Goal: Information Seeking & Learning: Learn about a topic

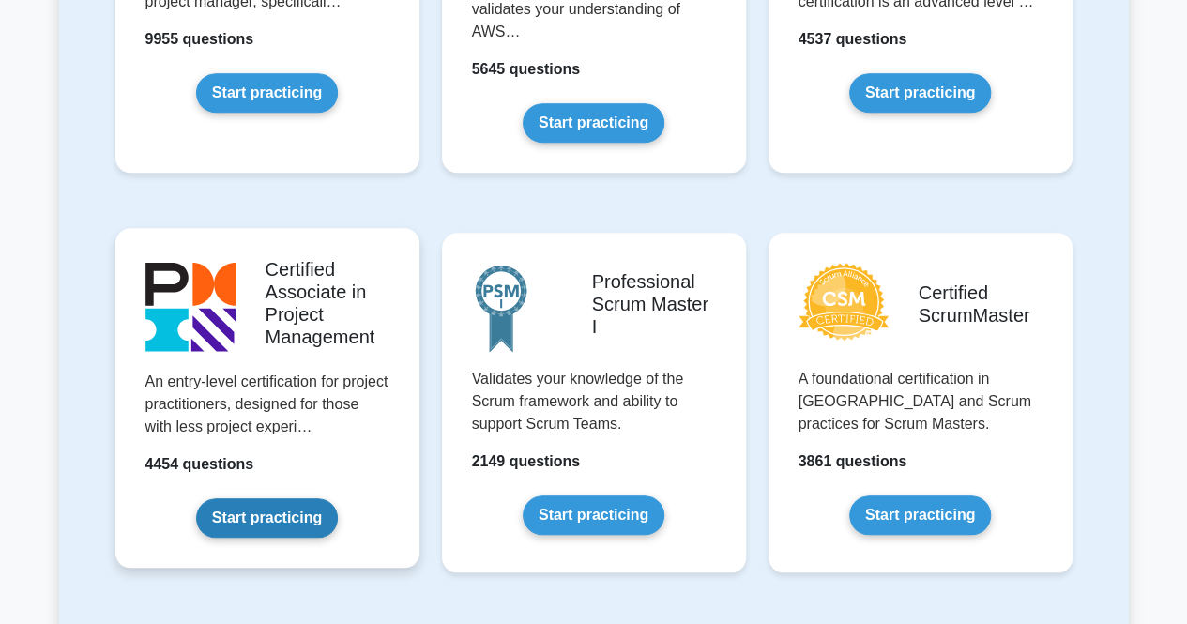
scroll to position [657, 0]
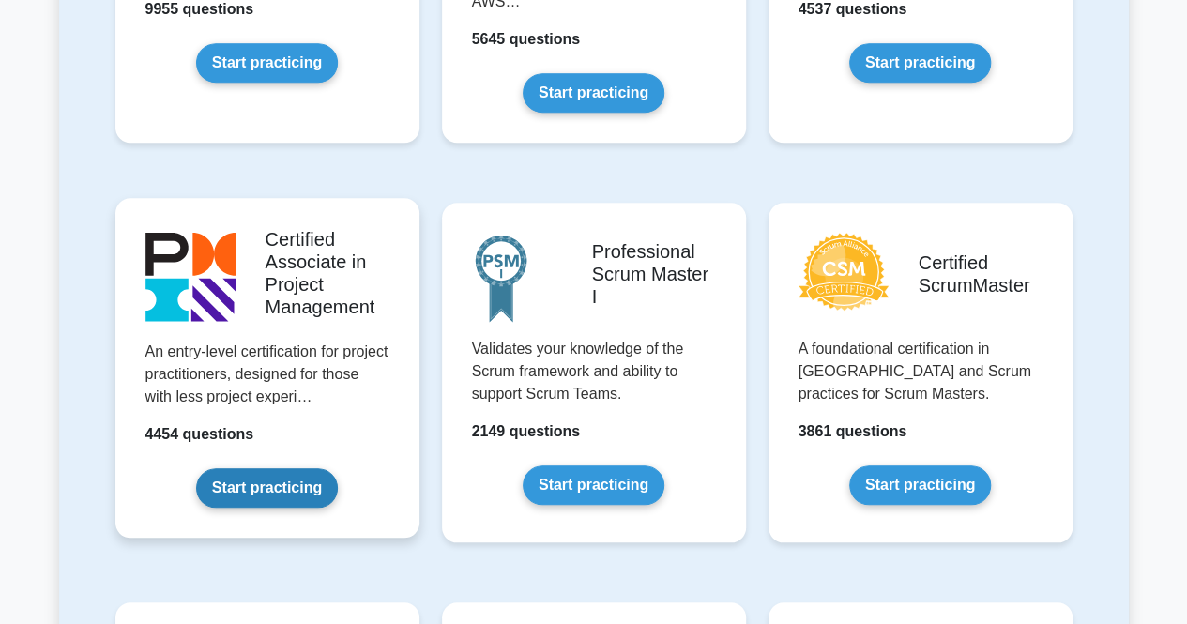
click at [279, 491] on link "Start practicing" at bounding box center [267, 487] width 142 height 39
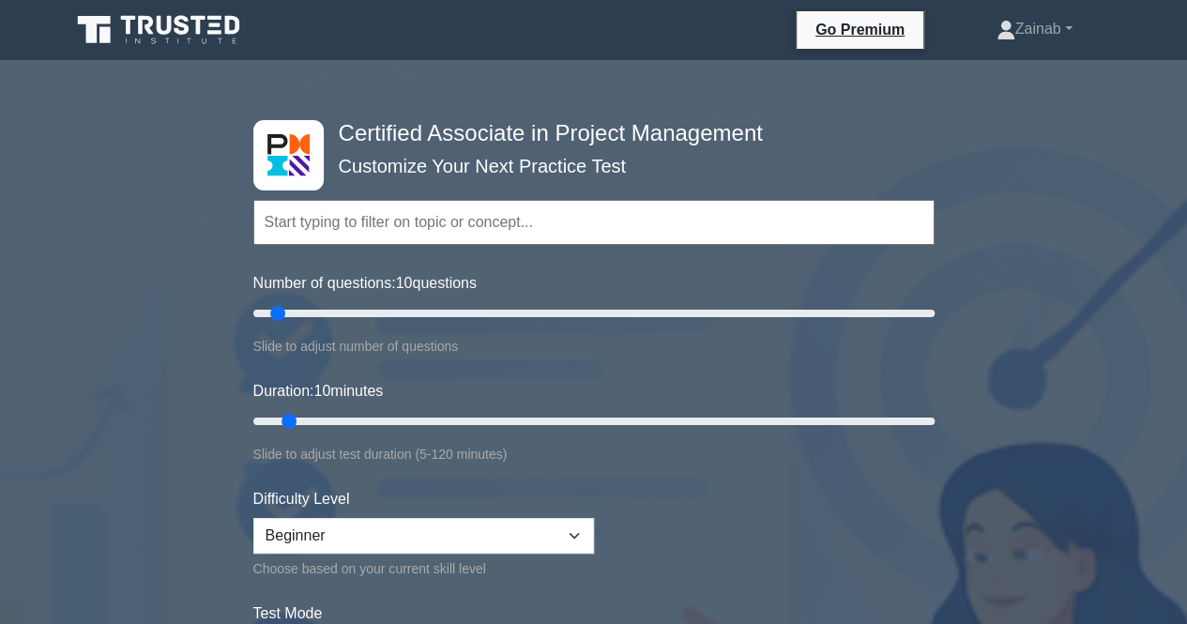
scroll to position [94, 0]
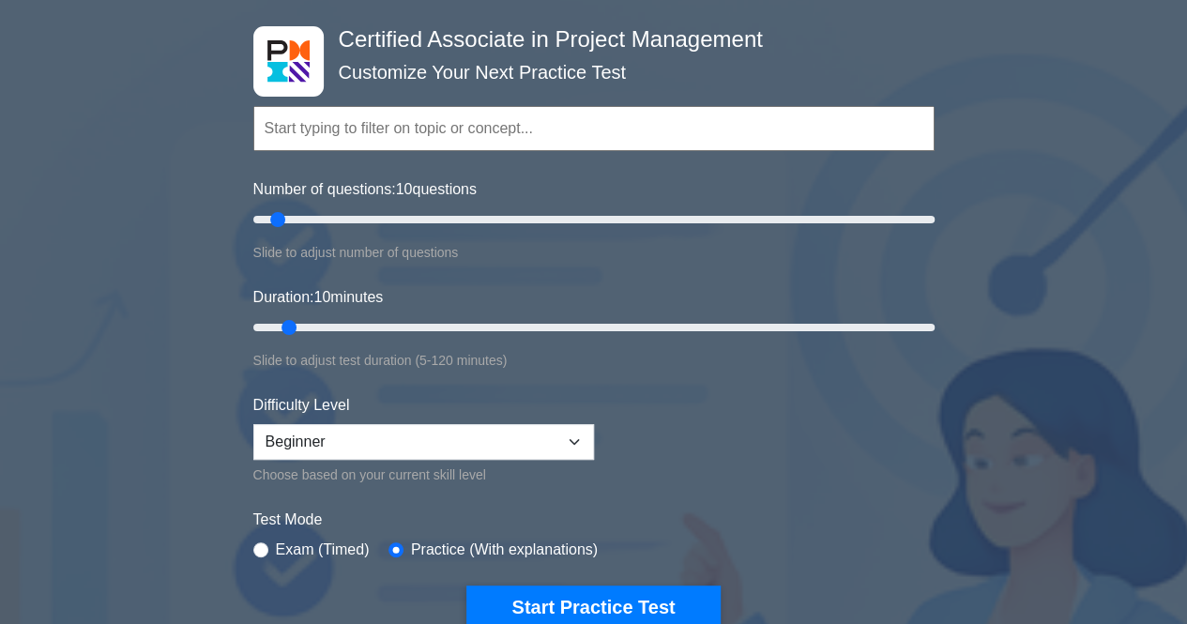
click at [615, 202] on div "Number of questions: 10 questions Slide to adjust number of questions" at bounding box center [593, 220] width 681 height 85
click at [634, 206] on div "Number of questions: 10 questions Slide to adjust number of questions" at bounding box center [593, 220] width 681 height 85
click at [644, 221] on input "Number of questions: 115 questions" at bounding box center [593, 219] width 681 height 23
click at [726, 218] on input "Number of questions: 115 questions" at bounding box center [593, 219] width 681 height 23
click at [730, 217] on input "Number of questions: 140 questions" at bounding box center [593, 219] width 681 height 23
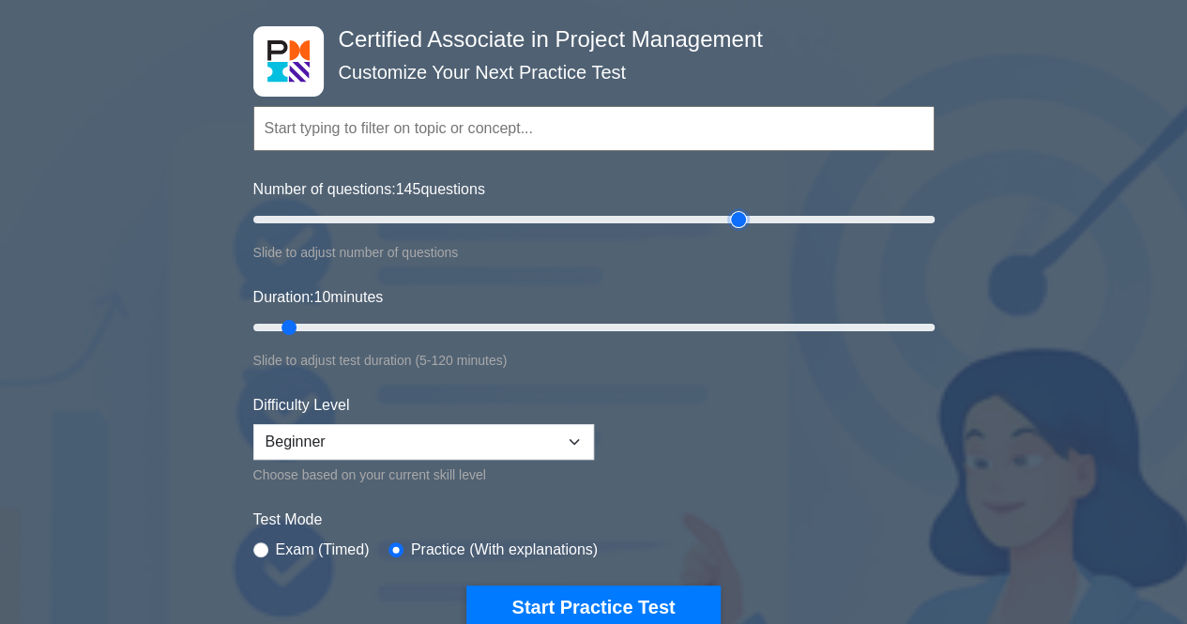
click at [742, 213] on input "Number of questions: 145 questions" at bounding box center [593, 219] width 681 height 23
type input "150"
click at [748, 221] on input "Number of questions: 145 questions" at bounding box center [593, 219] width 681 height 23
drag, startPoint x: 287, startPoint y: 319, endPoint x: 937, endPoint y: 315, distance: 649.5
type input "120"
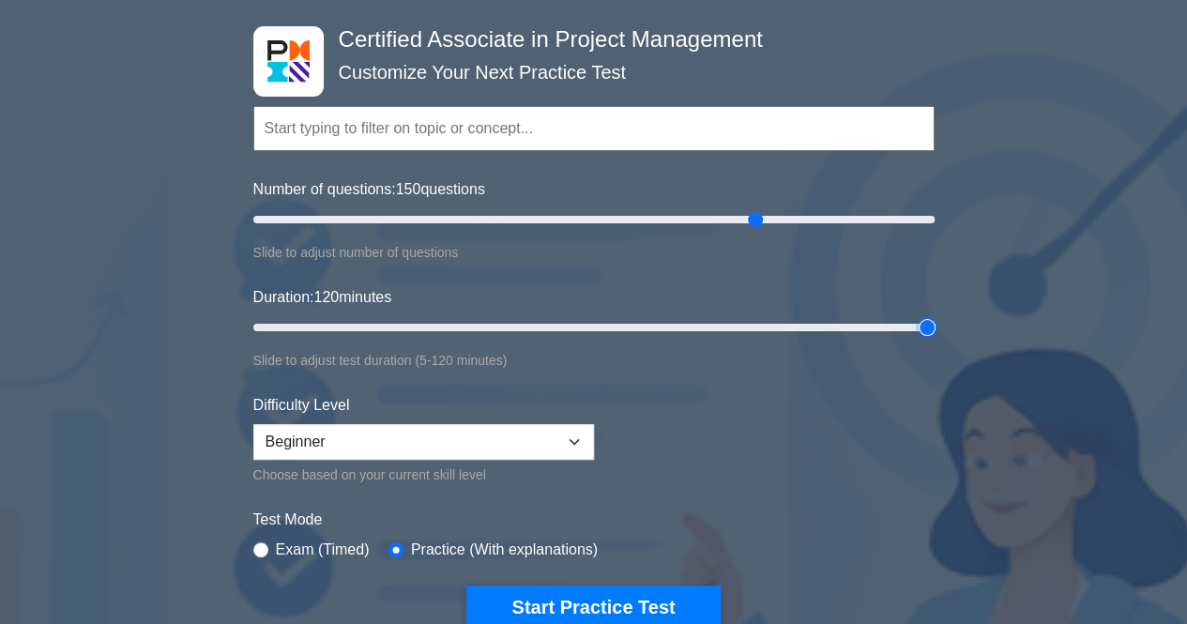
click at [935, 316] on input "Duration: 120 minutes" at bounding box center [593, 327] width 681 height 23
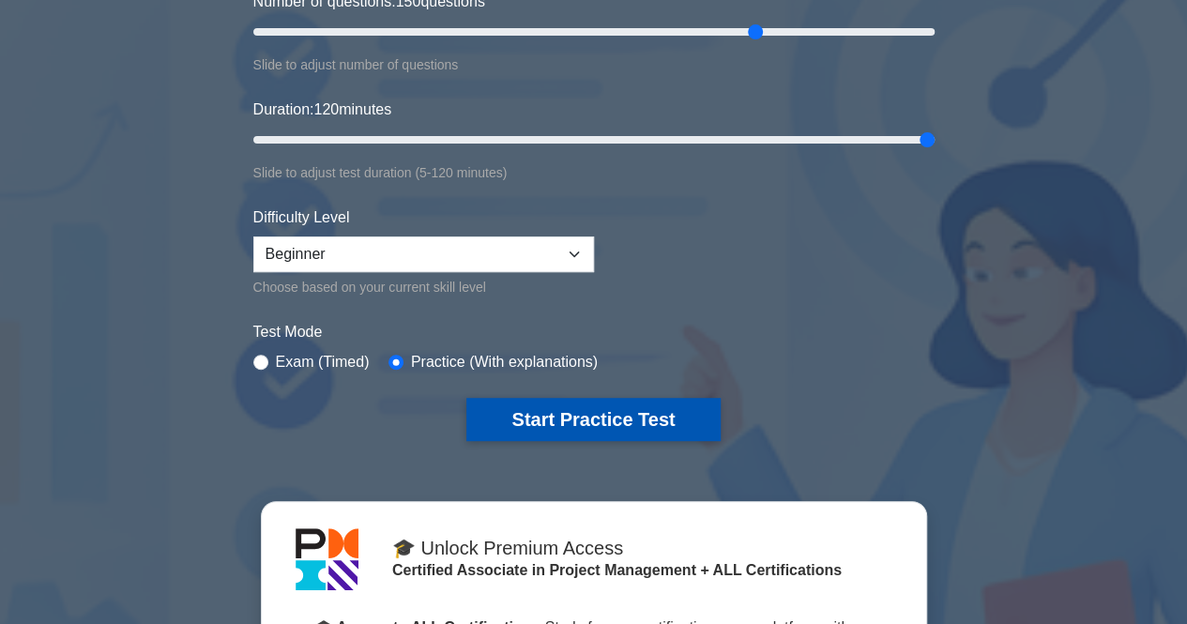
click at [589, 421] on button "Start Practice Test" at bounding box center [592, 419] width 253 height 43
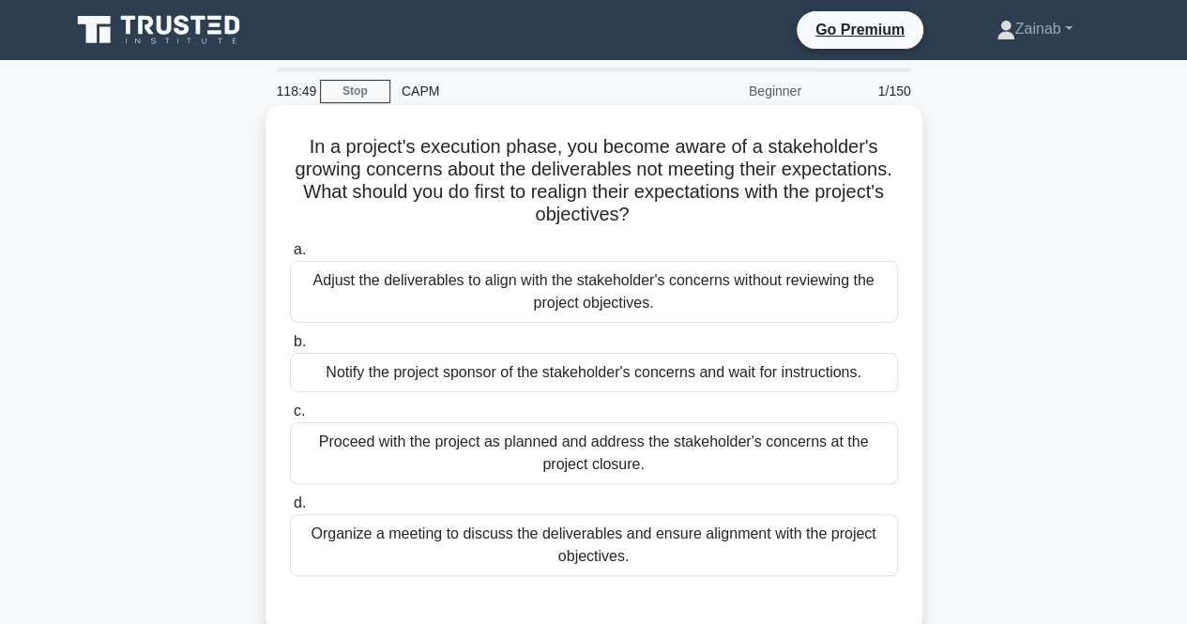
click at [663, 383] on div "Notify the project sponsor of the stakeholder's concerns and wait for instructi…" at bounding box center [594, 372] width 608 height 39
click at [290, 348] on input "b. Notify the project sponsor of the stakeholder's concerns and wait for instru…" at bounding box center [290, 342] width 0 height 12
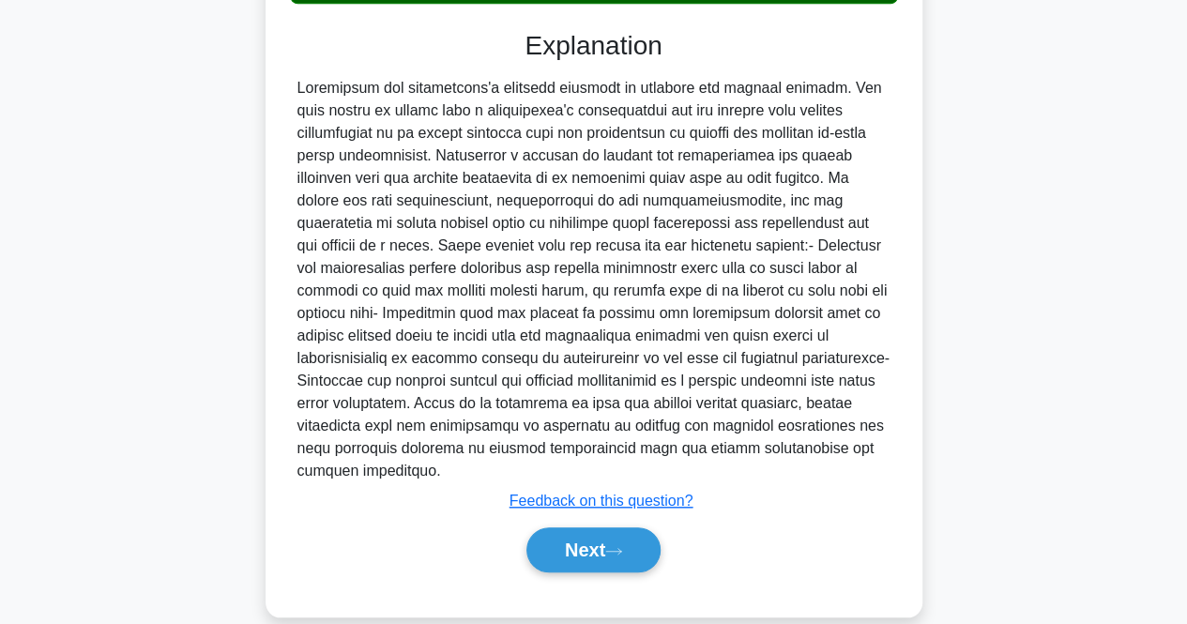
scroll to position [578, 0]
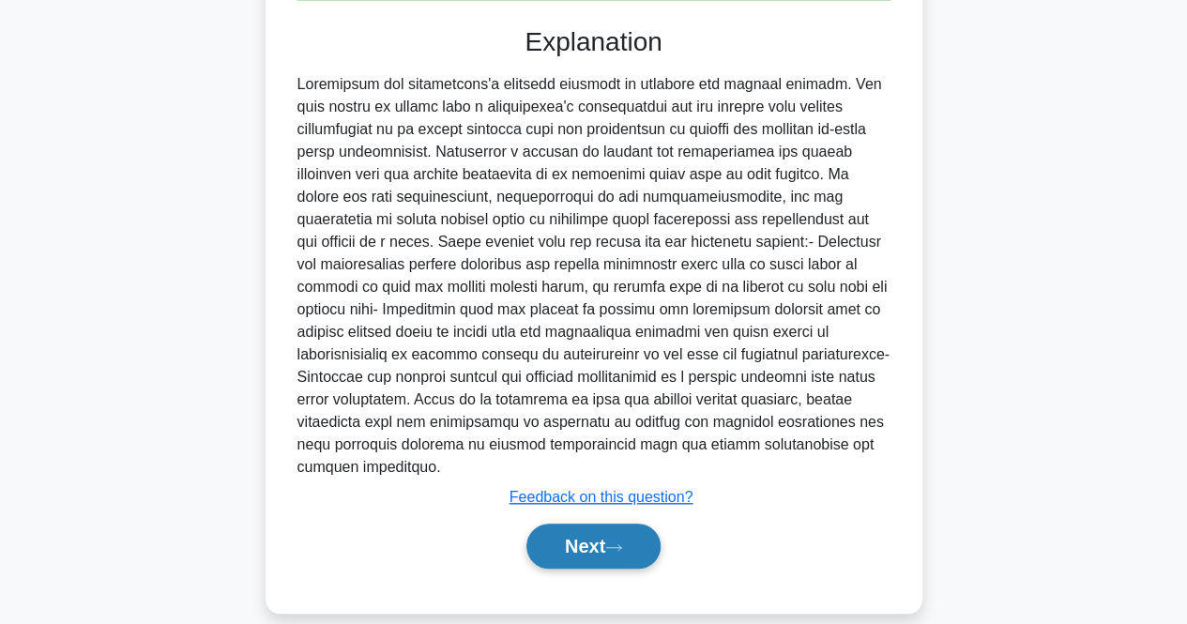
click at [578, 524] on button "Next" at bounding box center [594, 546] width 134 height 45
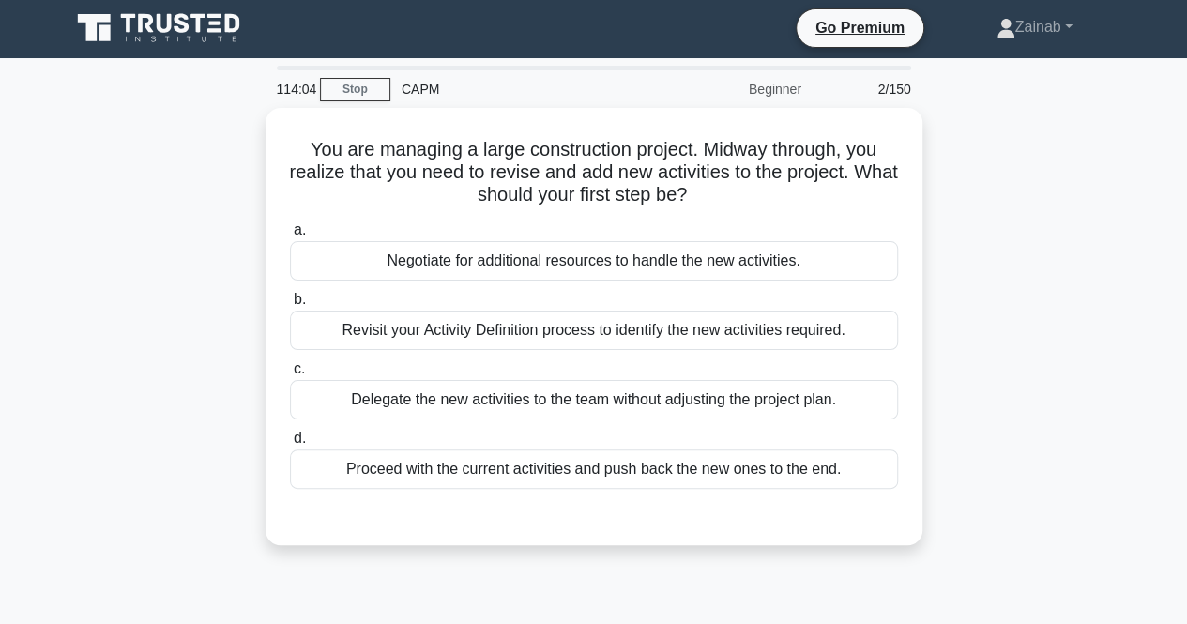
scroll to position [0, 0]
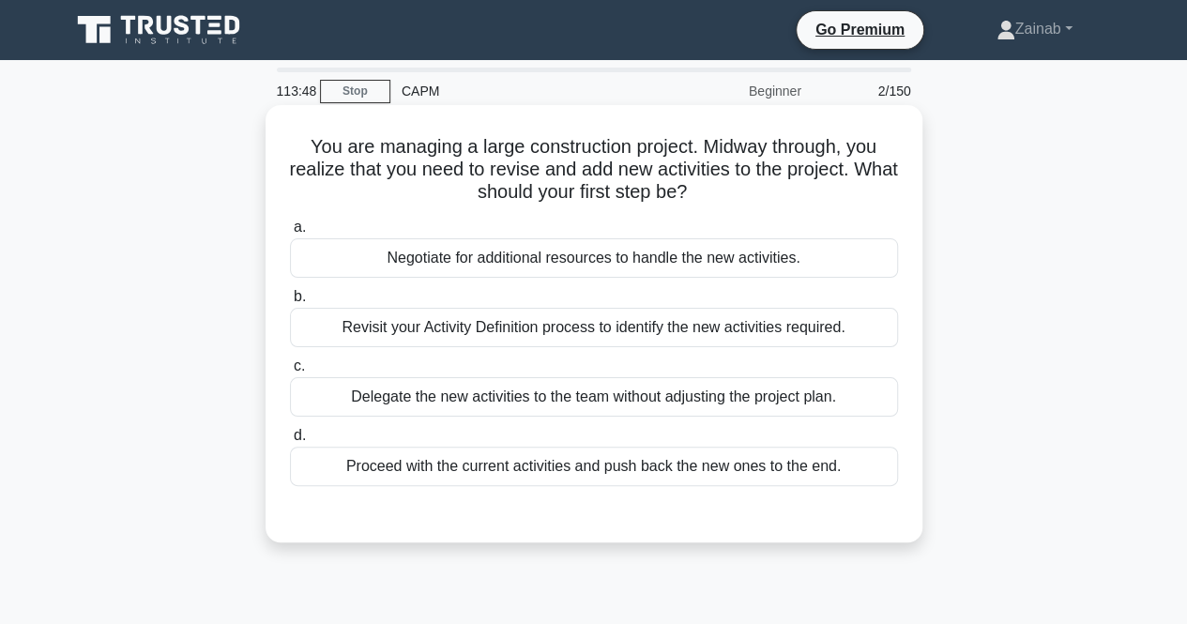
click at [779, 262] on div "Negotiate for additional resources to handle the new activities." at bounding box center [594, 257] width 608 height 39
click at [290, 234] on input "a. Negotiate for additional resources to handle the new activities." at bounding box center [290, 227] width 0 height 12
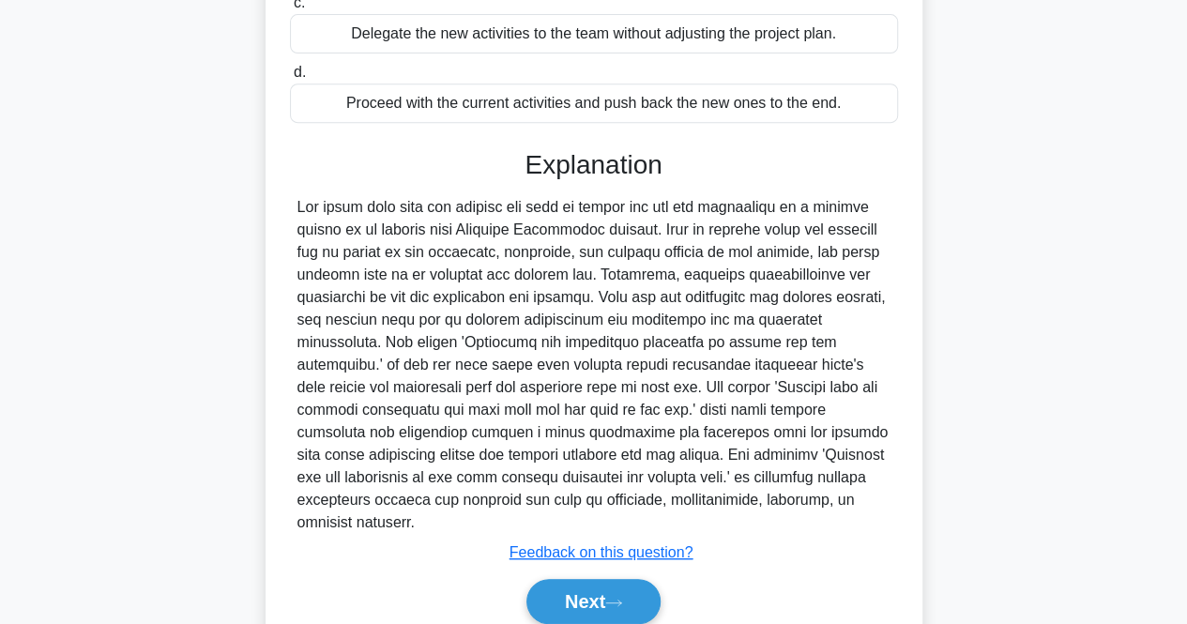
scroll to position [420, 0]
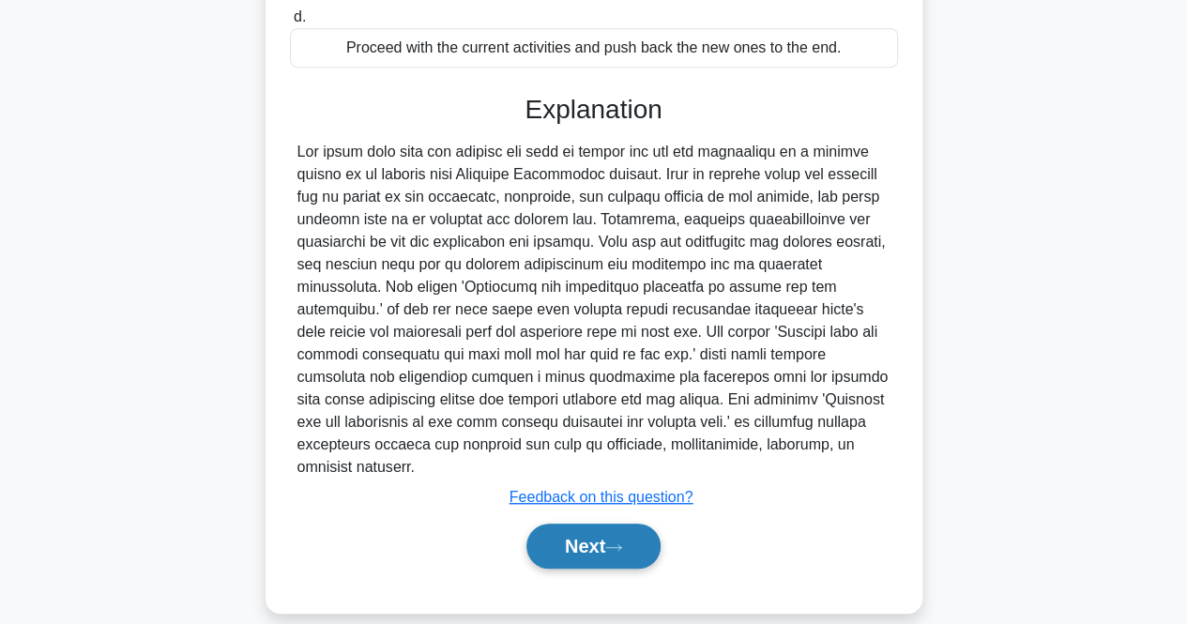
click at [622, 524] on button "Next" at bounding box center [594, 546] width 134 height 45
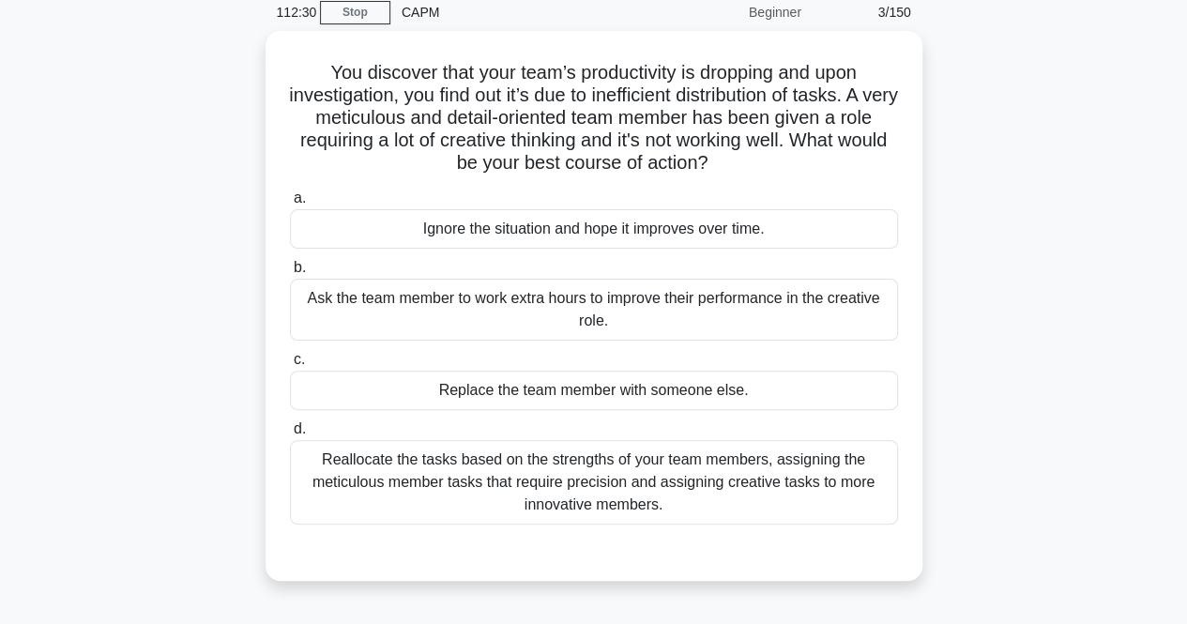
scroll to position [108, 0]
